Goal: Task Accomplishment & Management: Use online tool/utility

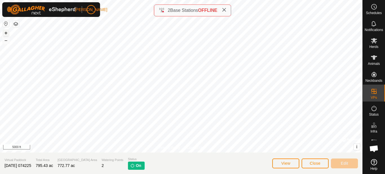
click at [5, 33] on button "+" at bounding box center [6, 33] width 7 height 7
click at [5, 25] on button "button" at bounding box center [6, 23] width 7 height 7
click at [6, 32] on button "+" at bounding box center [6, 33] width 7 height 7
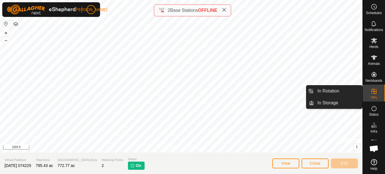
click at [376, 94] on icon at bounding box center [374, 91] width 7 height 7
click at [340, 92] on link "In Rotation" at bounding box center [338, 90] width 48 height 11
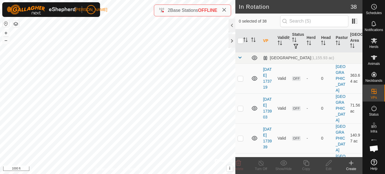
click at [352, 161] on icon at bounding box center [351, 162] width 7 height 7
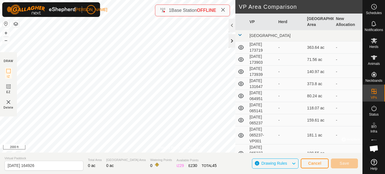
click at [232, 43] on div at bounding box center [232, 41] width 7 height 14
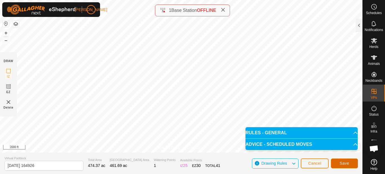
click at [354, 165] on button "Save" at bounding box center [344, 163] width 27 height 10
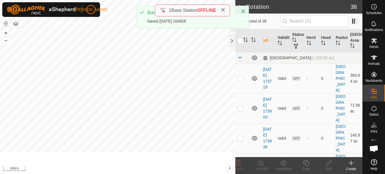
click at [354, 165] on icon at bounding box center [351, 162] width 7 height 7
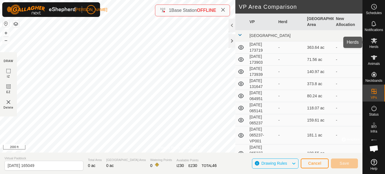
click at [374, 42] on icon at bounding box center [374, 40] width 6 height 5
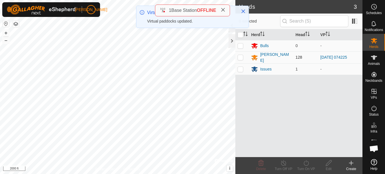
click at [240, 57] on p-checkbox at bounding box center [241, 57] width 6 height 5
checkbox input "true"
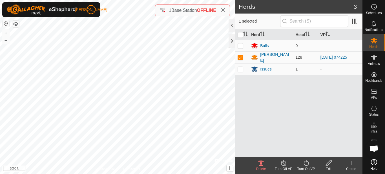
click at [306, 168] on div "Turn On VP" at bounding box center [306, 168] width 23 height 5
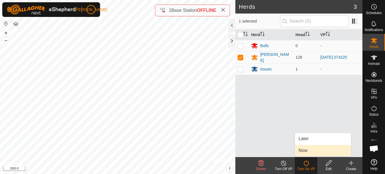
click at [307, 155] on link "Now" at bounding box center [323, 150] width 56 height 11
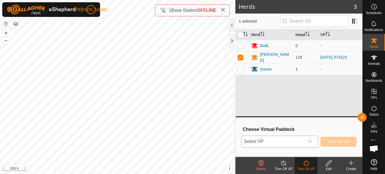
click at [311, 144] on div "dropdown trigger" at bounding box center [309, 141] width 11 height 11
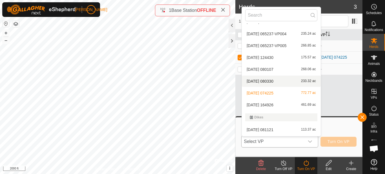
scroll to position [127, 0]
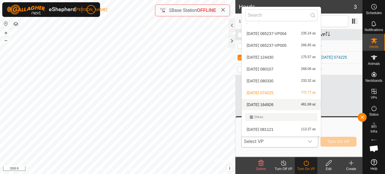
click at [284, 104] on div "[DATE] 164926 461.69 ac" at bounding box center [281, 104] width 72 height 7
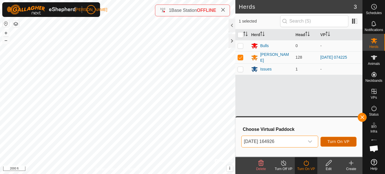
click at [339, 142] on span "Turn On VP" at bounding box center [338, 141] width 22 height 5
